Goal: Task Accomplishment & Management: Manage account settings

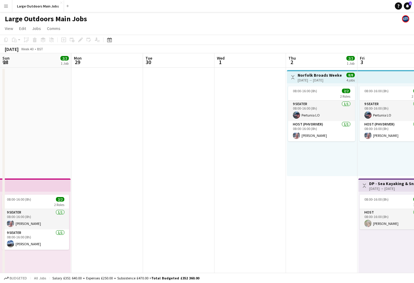
scroll to position [0, 205]
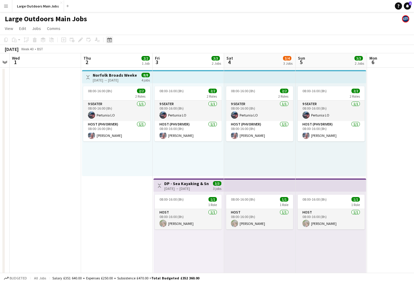
click at [109, 39] on icon at bounding box center [109, 39] width 4 height 5
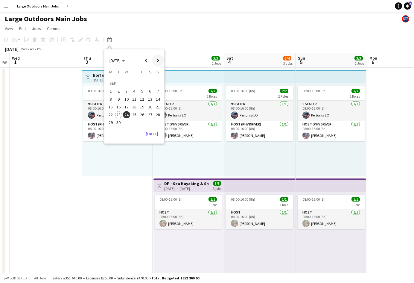
click at [159, 61] on span "Next month" at bounding box center [158, 60] width 12 height 12
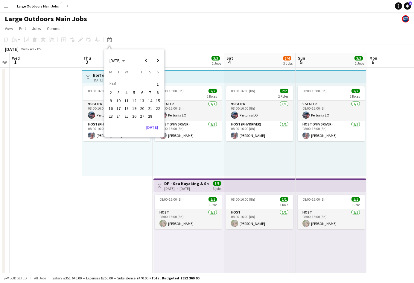
click at [142, 92] on span "6" at bounding box center [142, 92] width 7 height 7
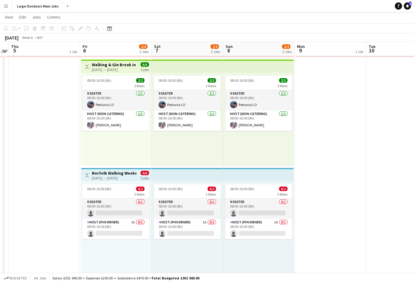
scroll to position [26, 0]
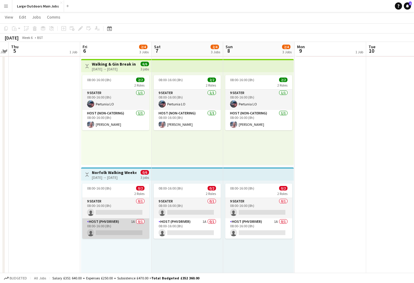
click at [124, 234] on app-card-role "Host (PHV Driver) 1A 0/1 08:00-16:00 (8h) single-neutral-actions" at bounding box center [115, 228] width 67 height 20
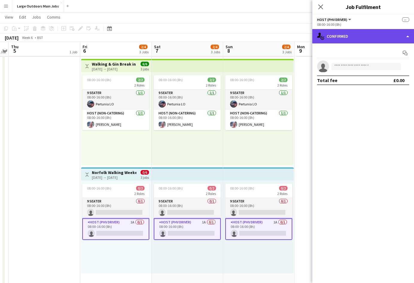
click at [369, 37] on div "single-neutral-actions-check-2 Confirmed" at bounding box center [363, 36] width 102 height 14
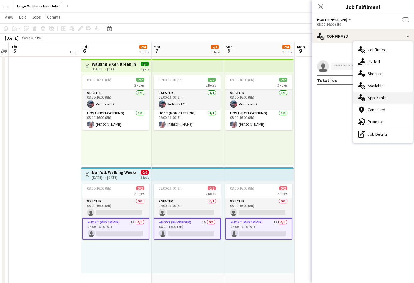
click at [377, 99] on span "Applicants" at bounding box center [377, 97] width 19 height 5
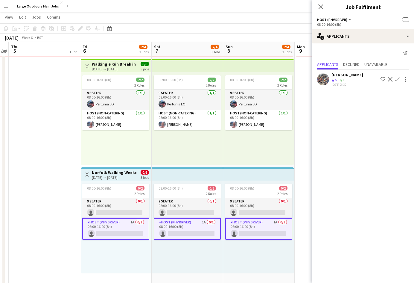
click at [398, 77] on app-icon "Confirm" at bounding box center [397, 79] width 5 height 5
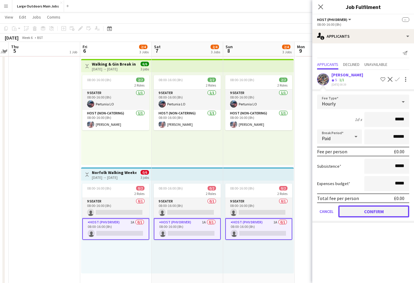
click at [376, 211] on button "Confirm" at bounding box center [373, 211] width 71 height 12
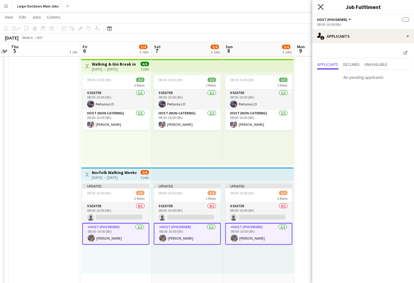
click at [320, 8] on icon at bounding box center [321, 7] width 6 height 6
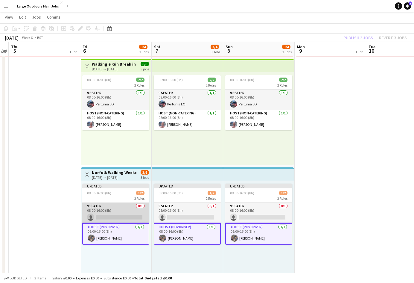
click at [124, 220] on app-card-role "9 Seater 0/1 08:00-16:00 (8h) single-neutral-actions" at bounding box center [115, 213] width 67 height 20
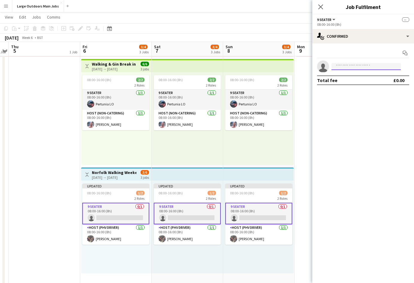
click at [351, 68] on input at bounding box center [366, 66] width 69 height 7
type input "*****"
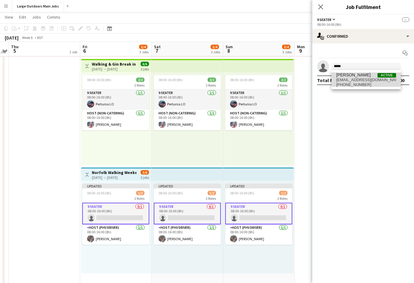
click at [360, 79] on span "[EMAIL_ADDRESS][DOMAIN_NAME]" at bounding box center [366, 79] width 60 height 5
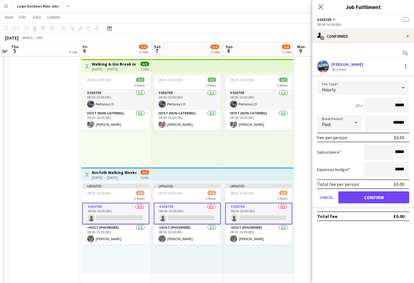
click at [372, 204] on form "Fee Type Hourly 1d x ***** Break Period Paid ****** Fee per person £0.00 Subsis…" at bounding box center [363, 144] width 102 height 128
click at [373, 198] on button "Confirm" at bounding box center [373, 197] width 71 height 12
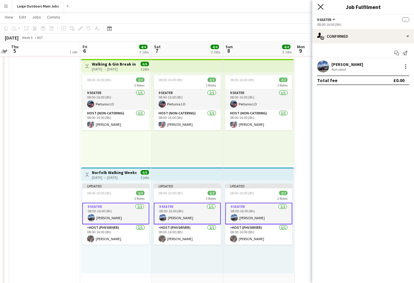
click at [320, 7] on icon at bounding box center [321, 7] width 6 height 6
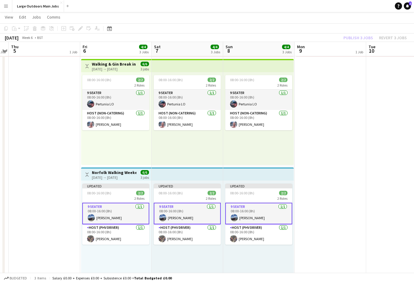
click at [357, 38] on div "Publish 3 jobs Revert 3 jobs" at bounding box center [375, 38] width 78 height 8
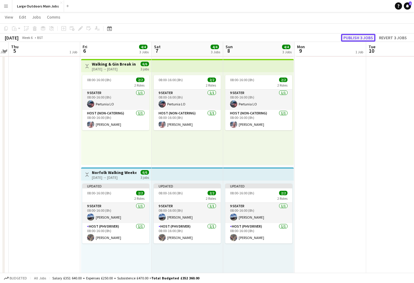
click at [358, 37] on button "Publish 3 jobs" at bounding box center [358, 38] width 34 height 8
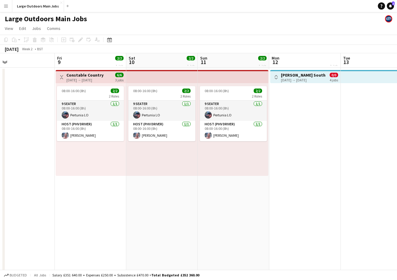
scroll to position [0, 159]
